Goal: Contribute content: Add original content to the website for others to see

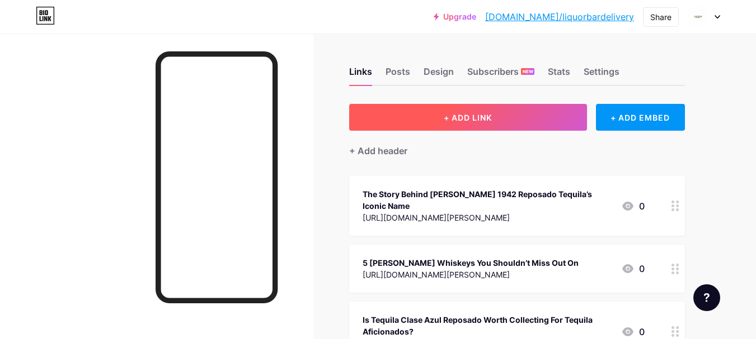
click at [491, 118] on span "+ ADD LINK" at bounding box center [468, 118] width 48 height 10
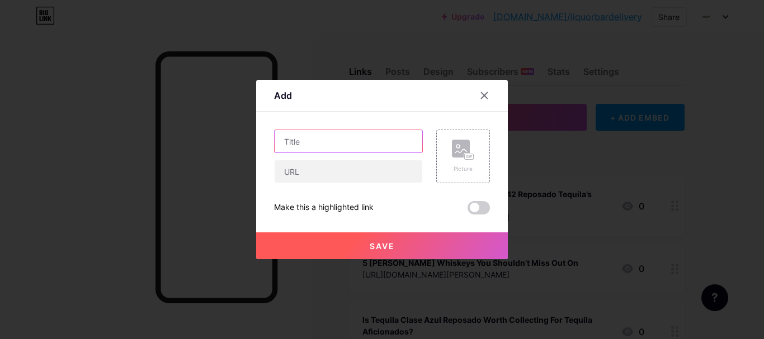
click at [303, 143] on input "text" at bounding box center [349, 141] width 148 height 22
paste input "Why Grey Goose Vodka Should Anchor Your Signature Cocktail List"
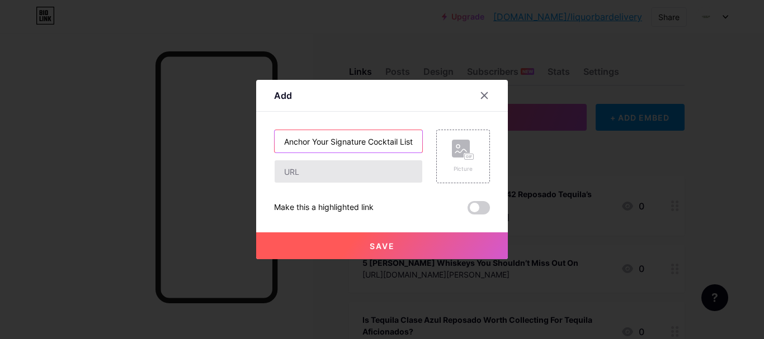
type input "Why Grey Goose Vodka Should Anchor Your Signature Cocktail List"
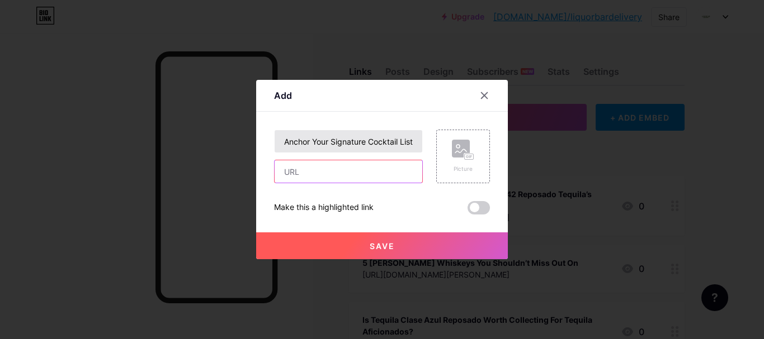
drag, startPoint x: 307, startPoint y: 172, endPoint x: 301, endPoint y: 139, distance: 33.0
click at [307, 172] on input "text" at bounding box center [349, 172] width 148 height 22
paste input "[URL][DOMAIN_NAME]"
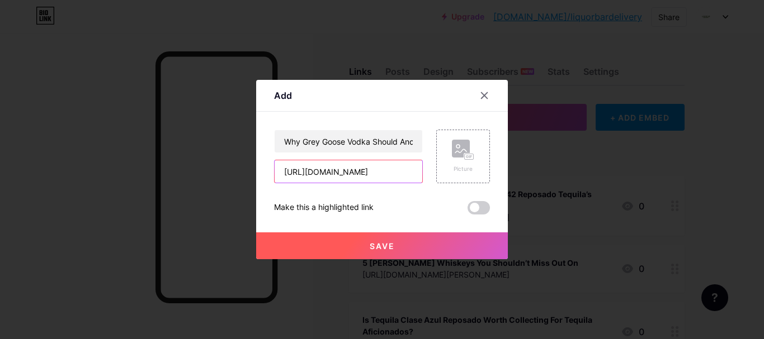
type input "[URL][DOMAIN_NAME]"
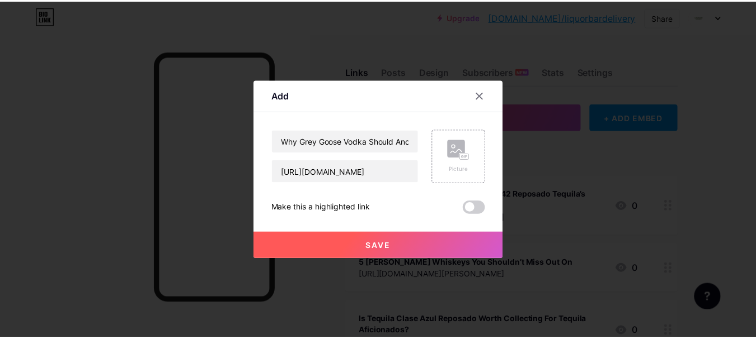
scroll to position [0, 0]
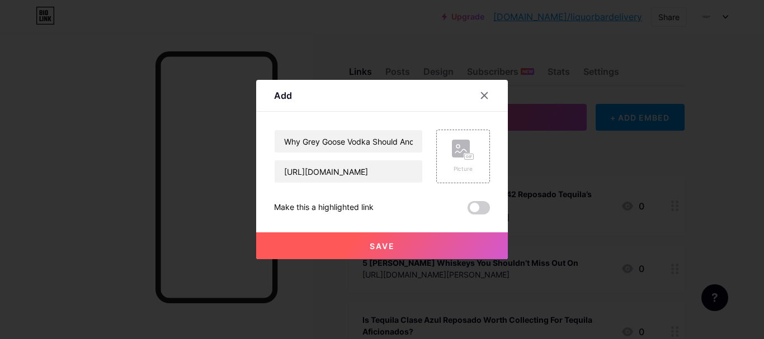
click at [387, 240] on button "Save" at bounding box center [382, 246] width 252 height 27
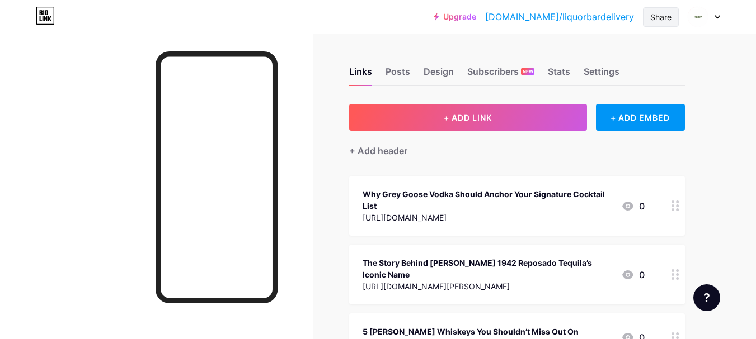
click at [645, 14] on div "Share" at bounding box center [661, 17] width 36 height 20
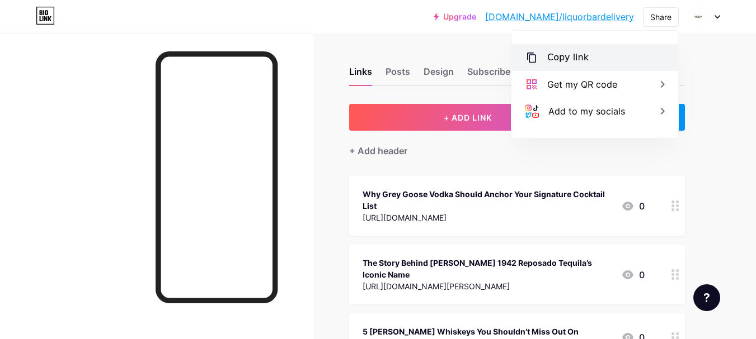
click at [552, 56] on div "Copy link" at bounding box center [567, 57] width 41 height 13
